Goal: Transaction & Acquisition: Purchase product/service

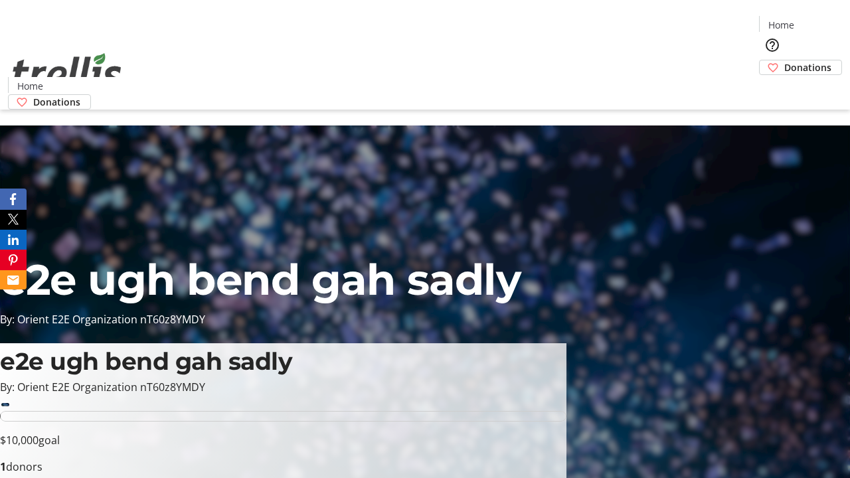
click at [812, 20] on span "Sign Up" at bounding box center [817, 19] width 39 height 16
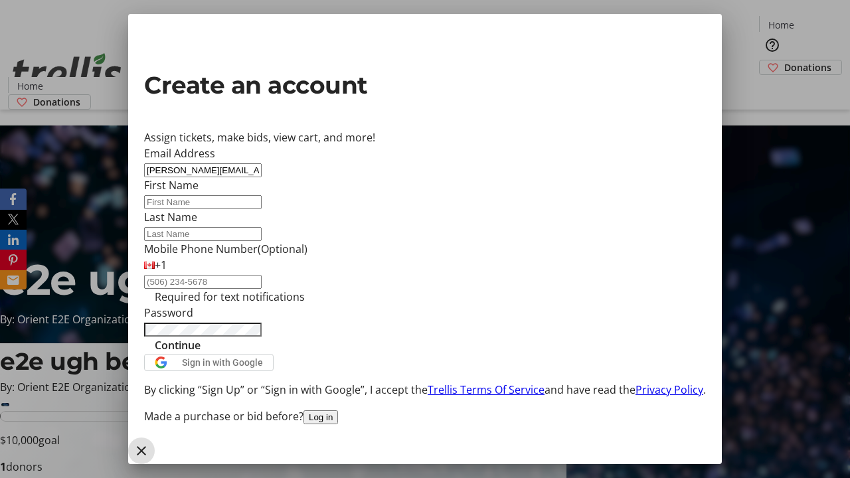
type input "[PERSON_NAME][EMAIL_ADDRESS][DOMAIN_NAME]"
type input "[PERSON_NAME]"
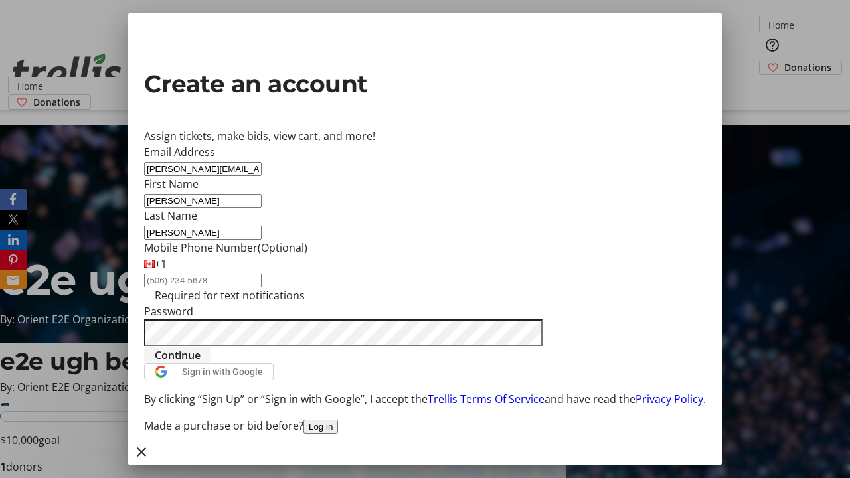
click at [201, 363] on span "Continue" at bounding box center [178, 355] width 46 height 16
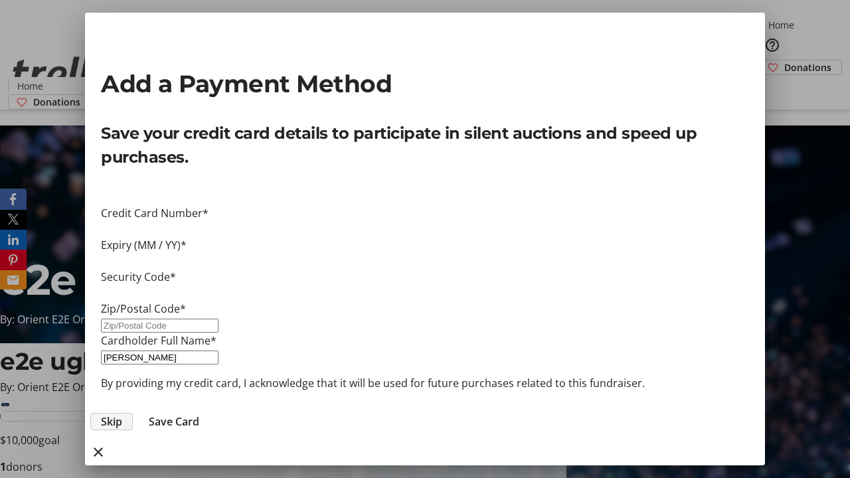
click at [122, 414] on span "Skip" at bounding box center [111, 422] width 21 height 16
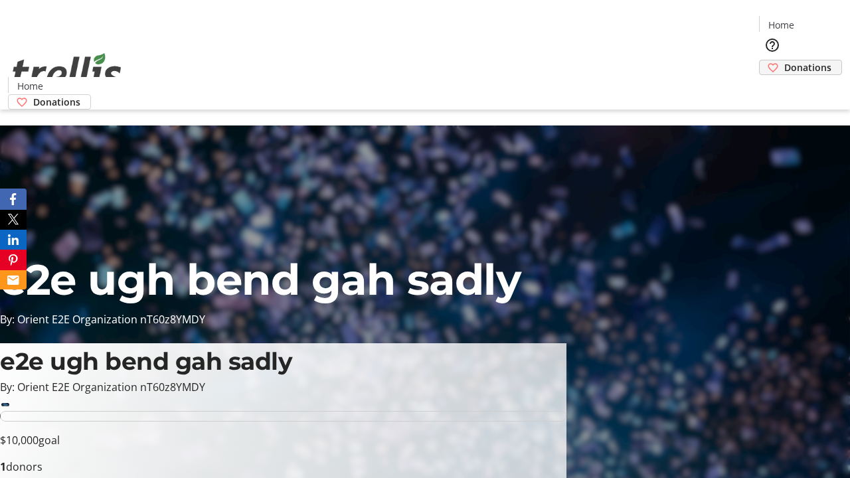
click at [784, 60] on span "Donations" at bounding box center [807, 67] width 47 height 14
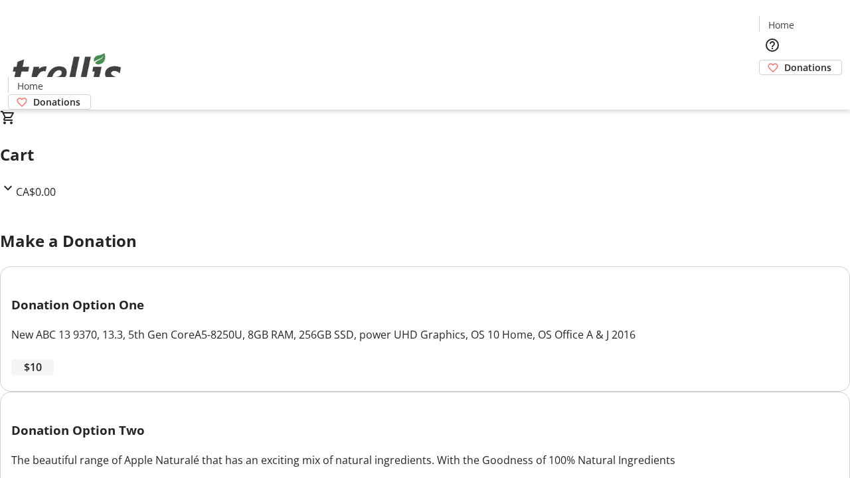
click at [42, 375] on span "$10" at bounding box center [33, 367] width 18 height 16
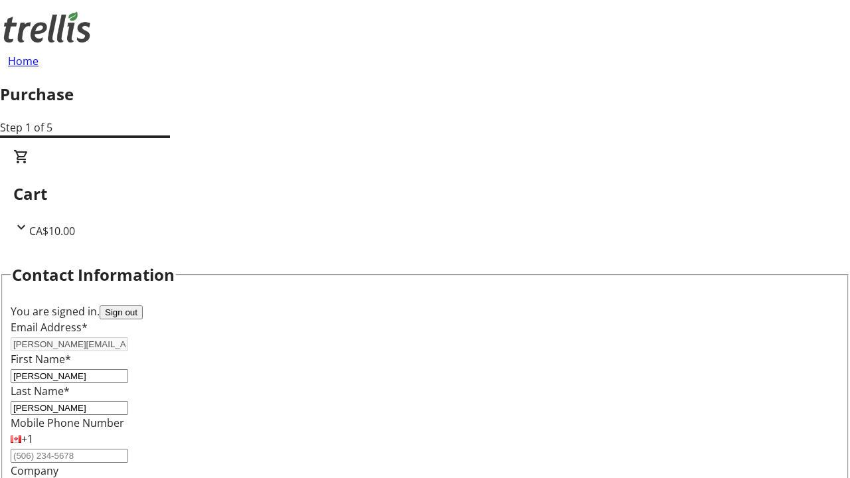
select select "CA"
select select "BC"
type input "Kelowna"
type input "V1Y 0C2"
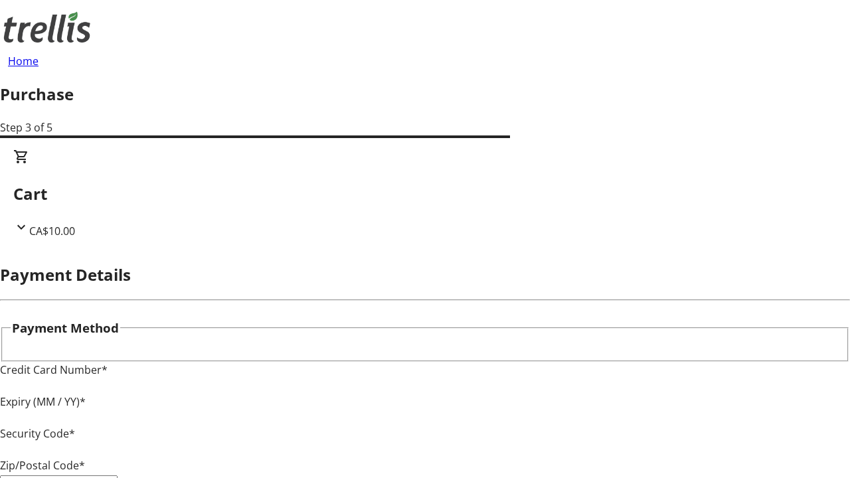
type input "V1Y 0C2"
